Goal: Transaction & Acquisition: Download file/media

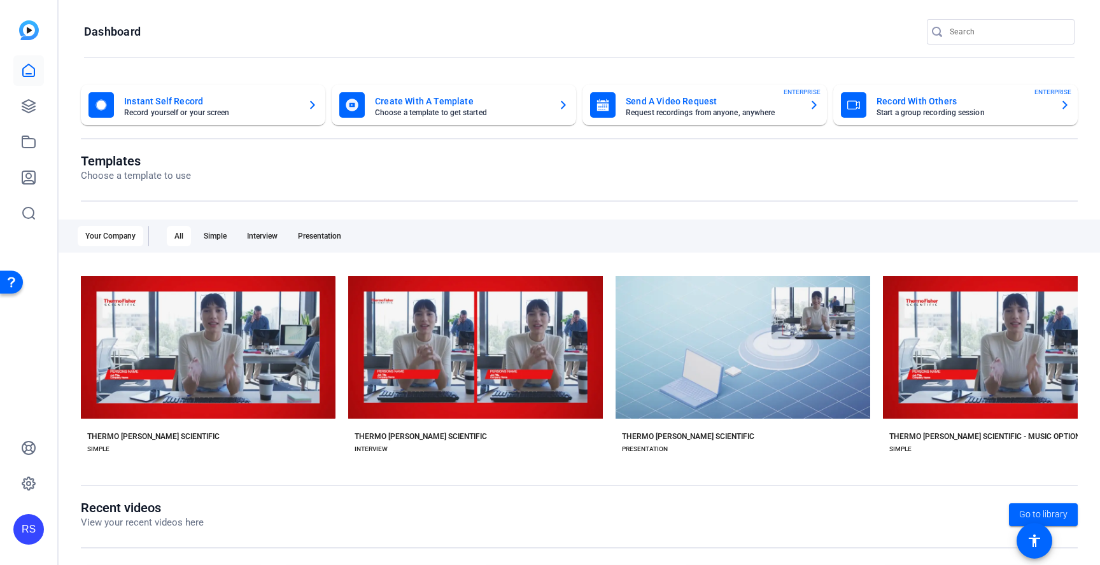
click at [1029, 37] on input "Search" at bounding box center [1007, 31] width 115 height 15
type input "Patti Jo"
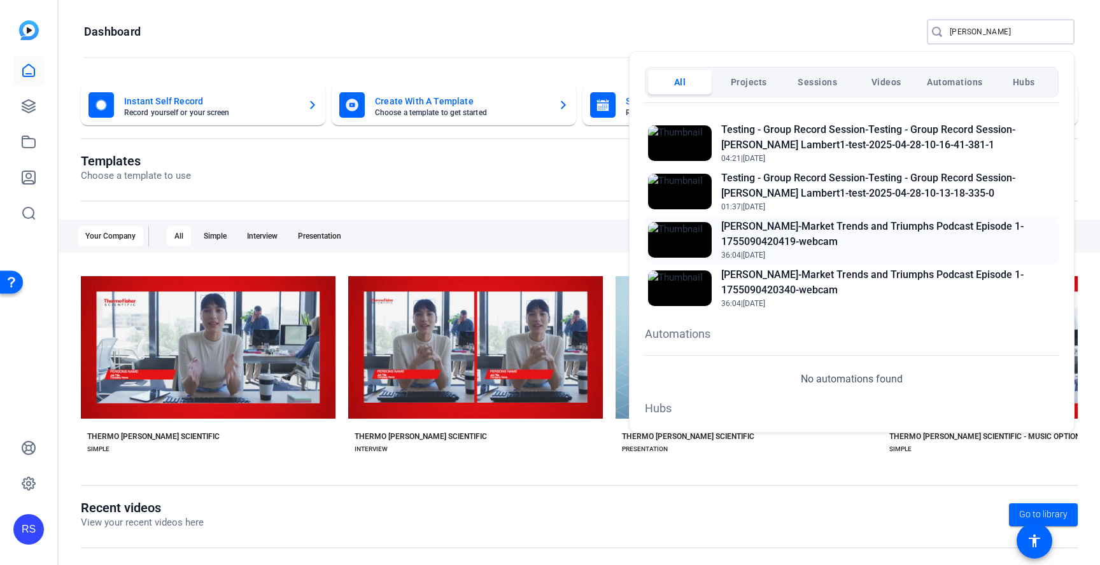
scroll to position [193, 0]
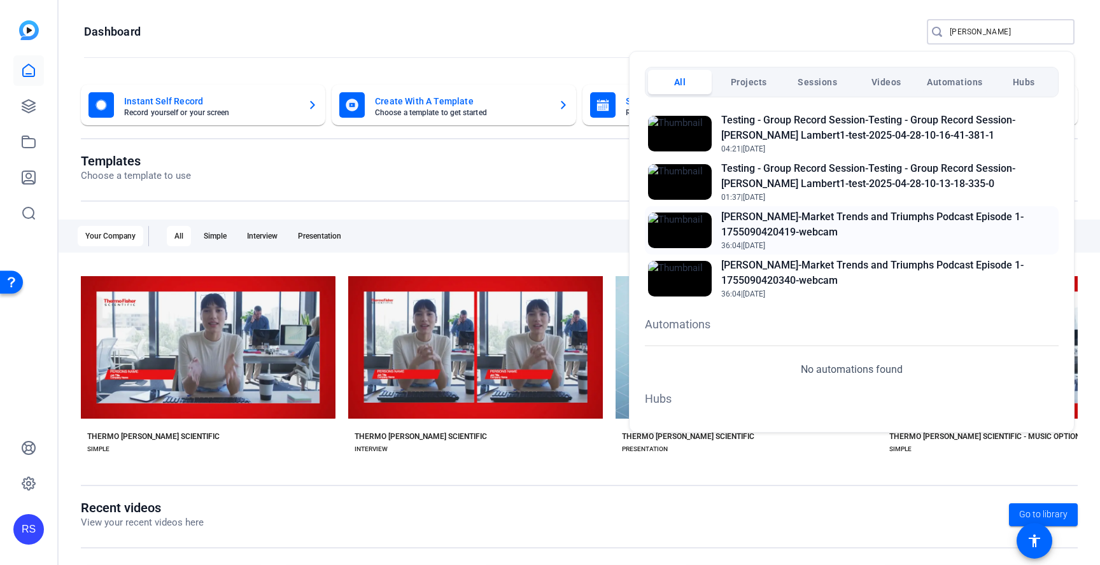
click at [901, 246] on span "36:04 | Aug 13, 2025" at bounding box center [888, 245] width 334 height 11
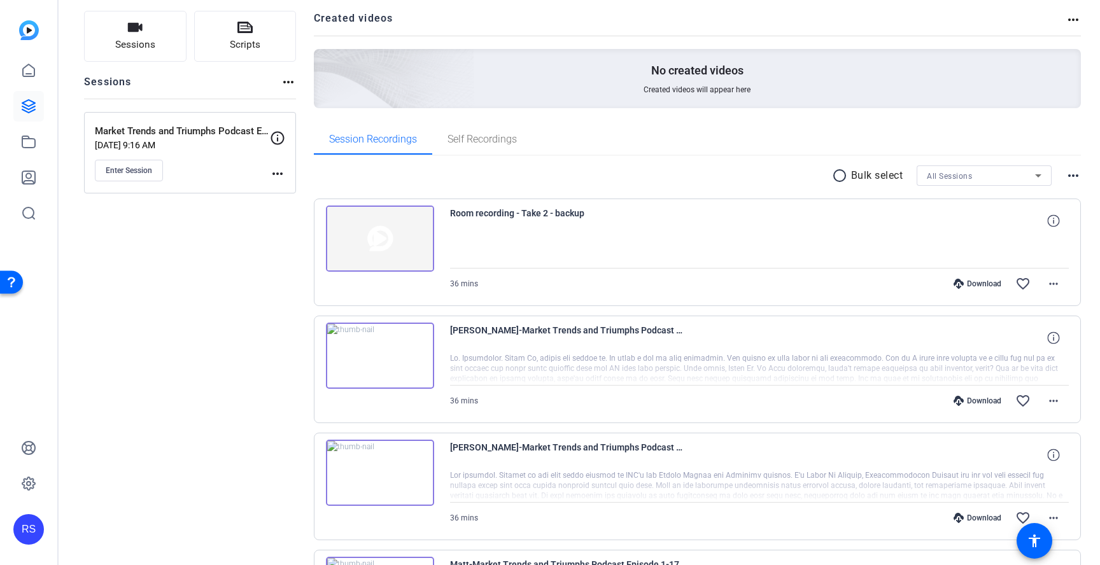
scroll to position [82, 0]
click at [1053, 289] on mat-icon "more_horiz" at bounding box center [1053, 283] width 15 height 15
click at [1053, 288] on div at bounding box center [550, 282] width 1100 height 565
click at [1053, 288] on mat-icon "more_horiz" at bounding box center [1053, 283] width 15 height 15
click at [402, 235] on div at bounding box center [550, 282] width 1100 height 565
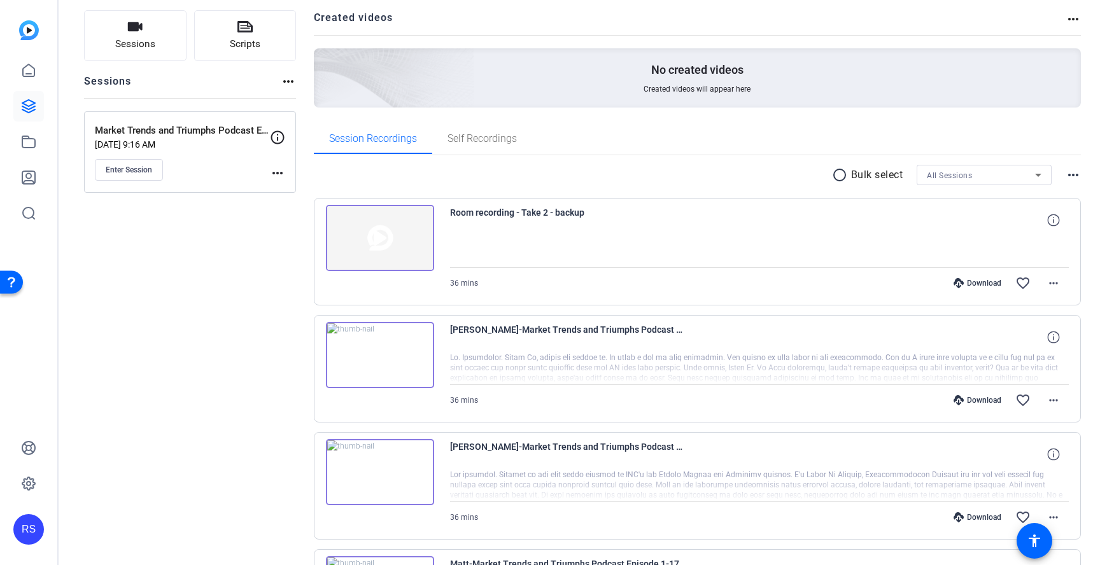
click at [381, 234] on img at bounding box center [380, 238] width 108 height 66
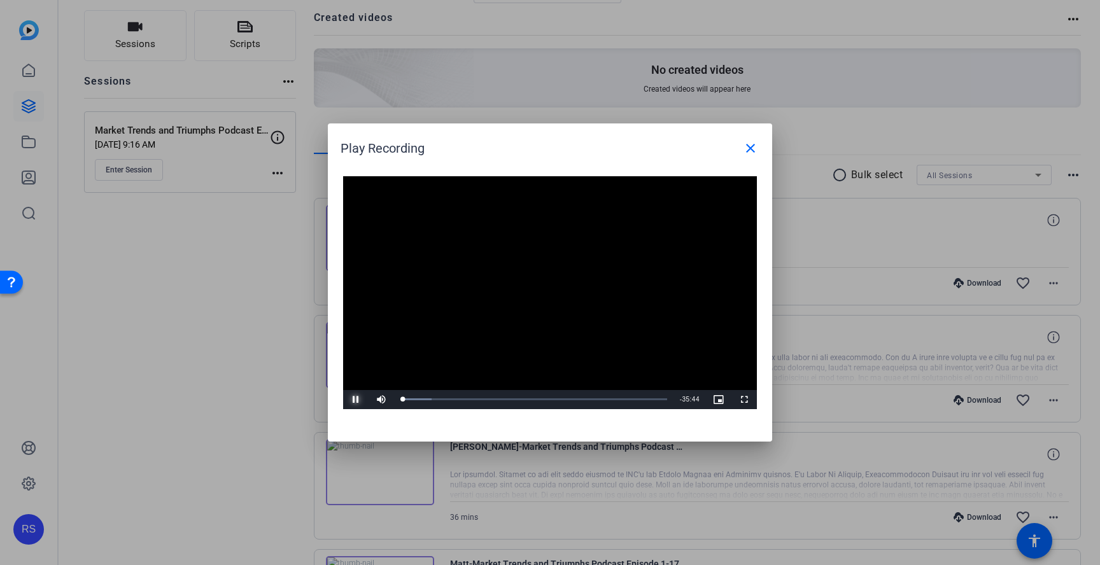
click at [357, 400] on span "Video Player" at bounding box center [355, 400] width 25 height 0
click at [757, 148] on mat-icon "close" at bounding box center [750, 148] width 15 height 15
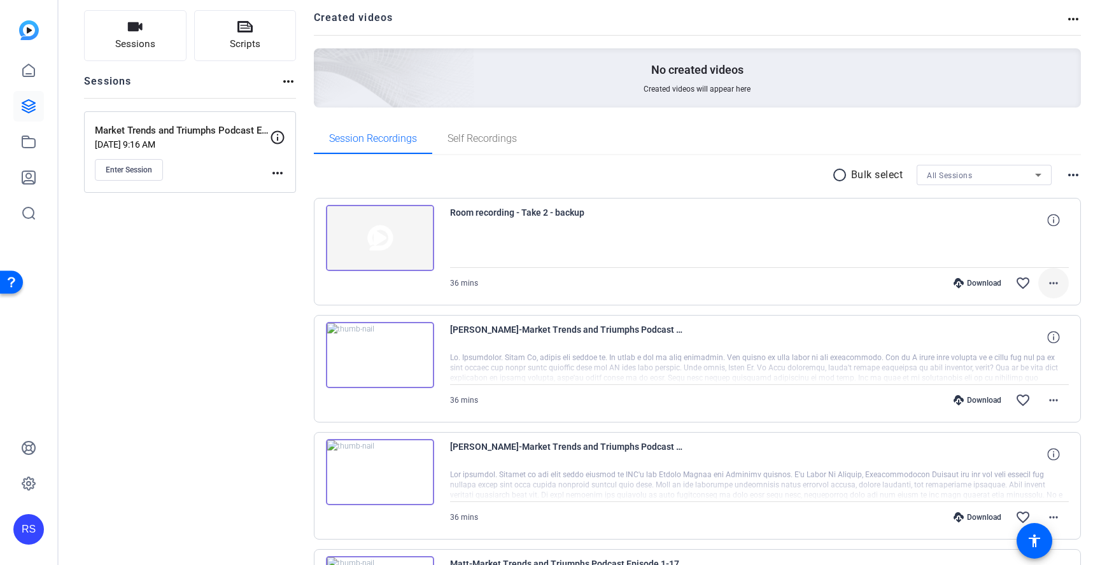
click at [1054, 288] on mat-icon "more_horiz" at bounding box center [1053, 283] width 15 height 15
click at [1044, 311] on span "Download Original" at bounding box center [1024, 309] width 67 height 15
